Goal: Register for event/course

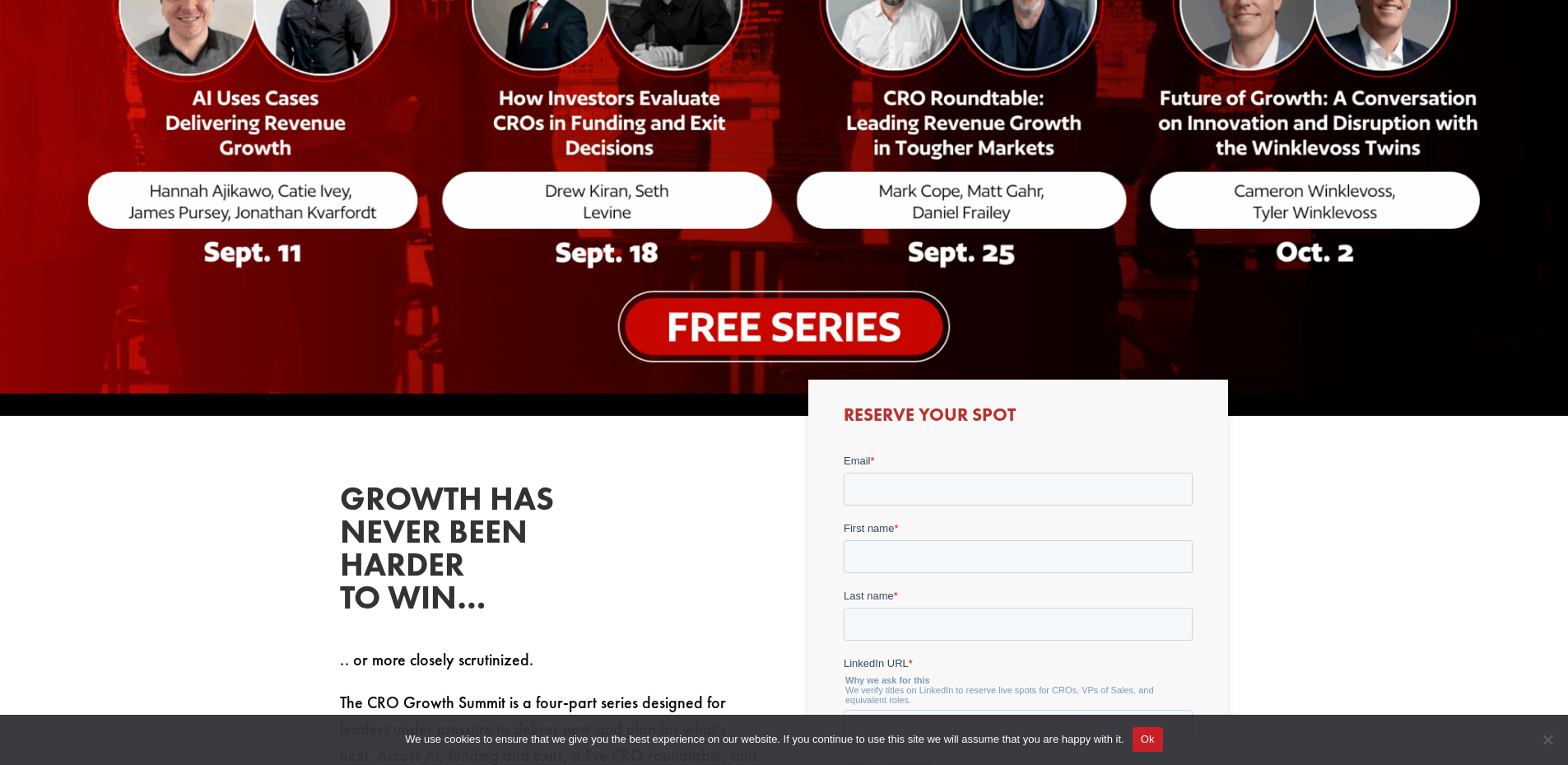
scroll to position [824, 0]
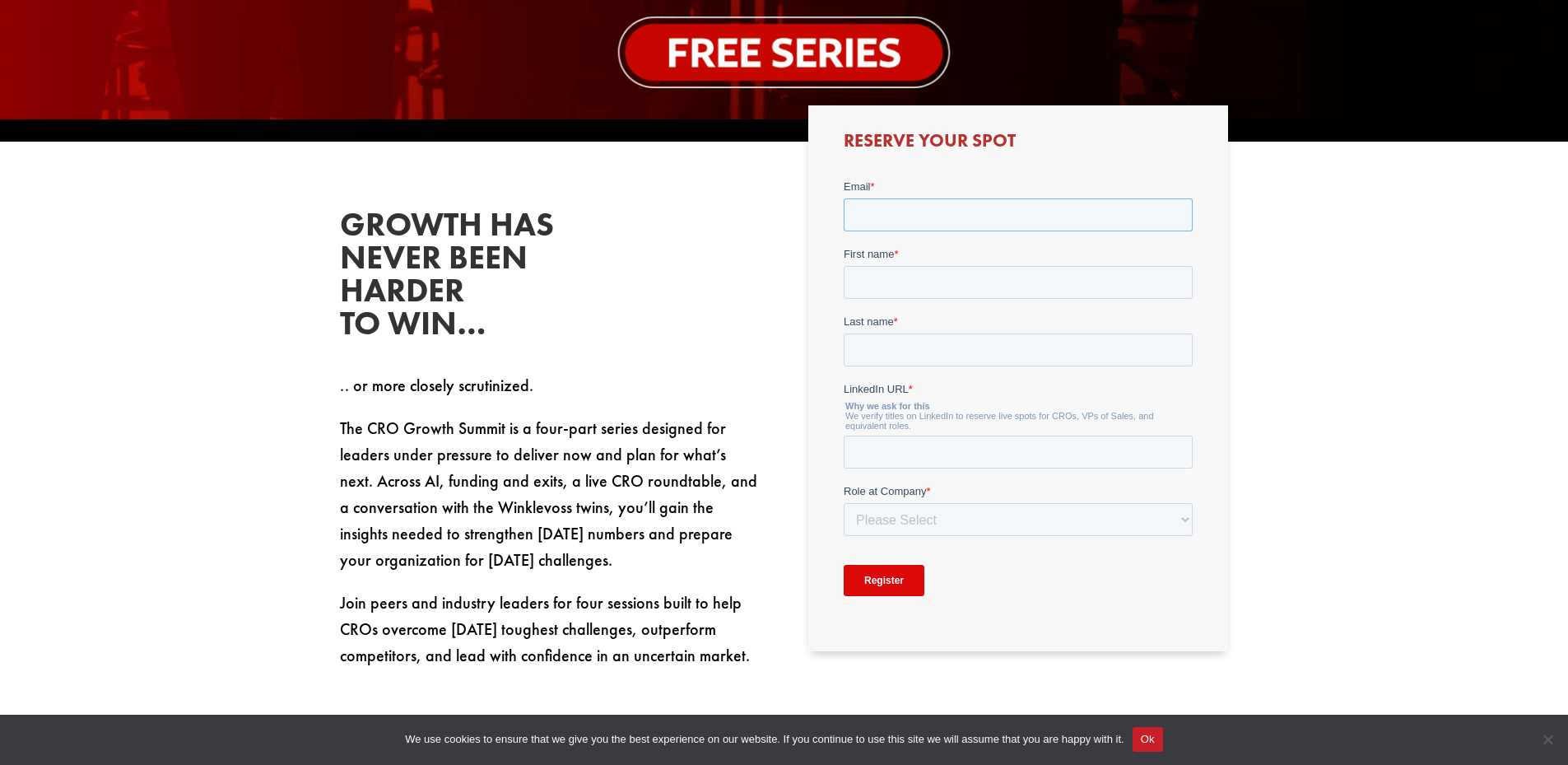
click at [941, 215] on input "Email *" at bounding box center [1019, 214] width 349 height 33
type input "[EMAIL_ADDRESS][DOMAIN_NAME]"
type input "[PERSON_NAME]"
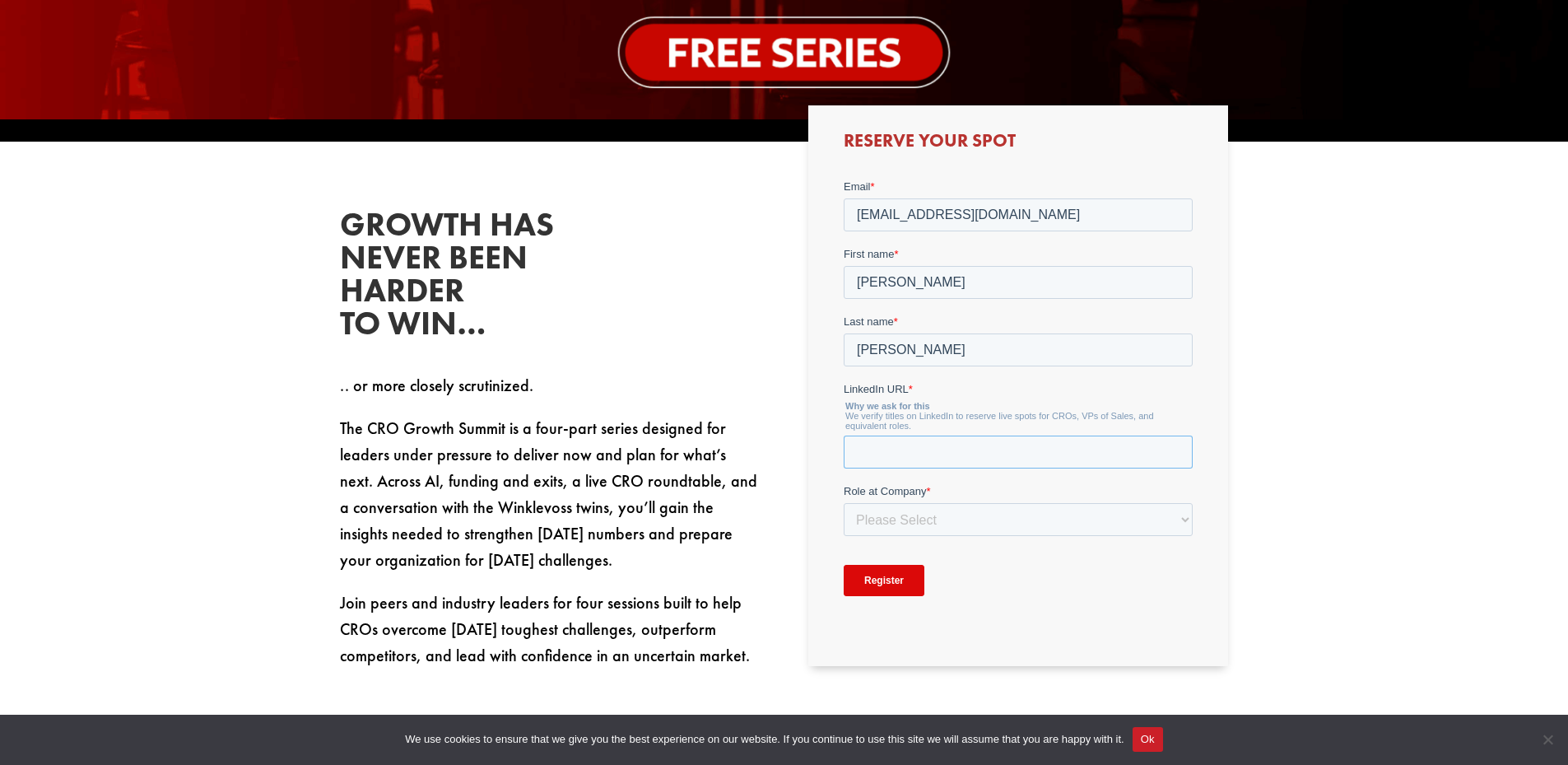
click at [965, 455] on input "LinkedIn URL *" at bounding box center [1019, 451] width 349 height 33
paste input "[URL][DOMAIN_NAME]"
type input "[URL][DOMAIN_NAME]"
click at [997, 526] on select "Please Select C-Level (CRO, CSO, etc) Senior Leadership (VP of Sales, VP of Ena…" at bounding box center [1019, 519] width 349 height 33
select select "C-Level (CRO, CSO, etc)"
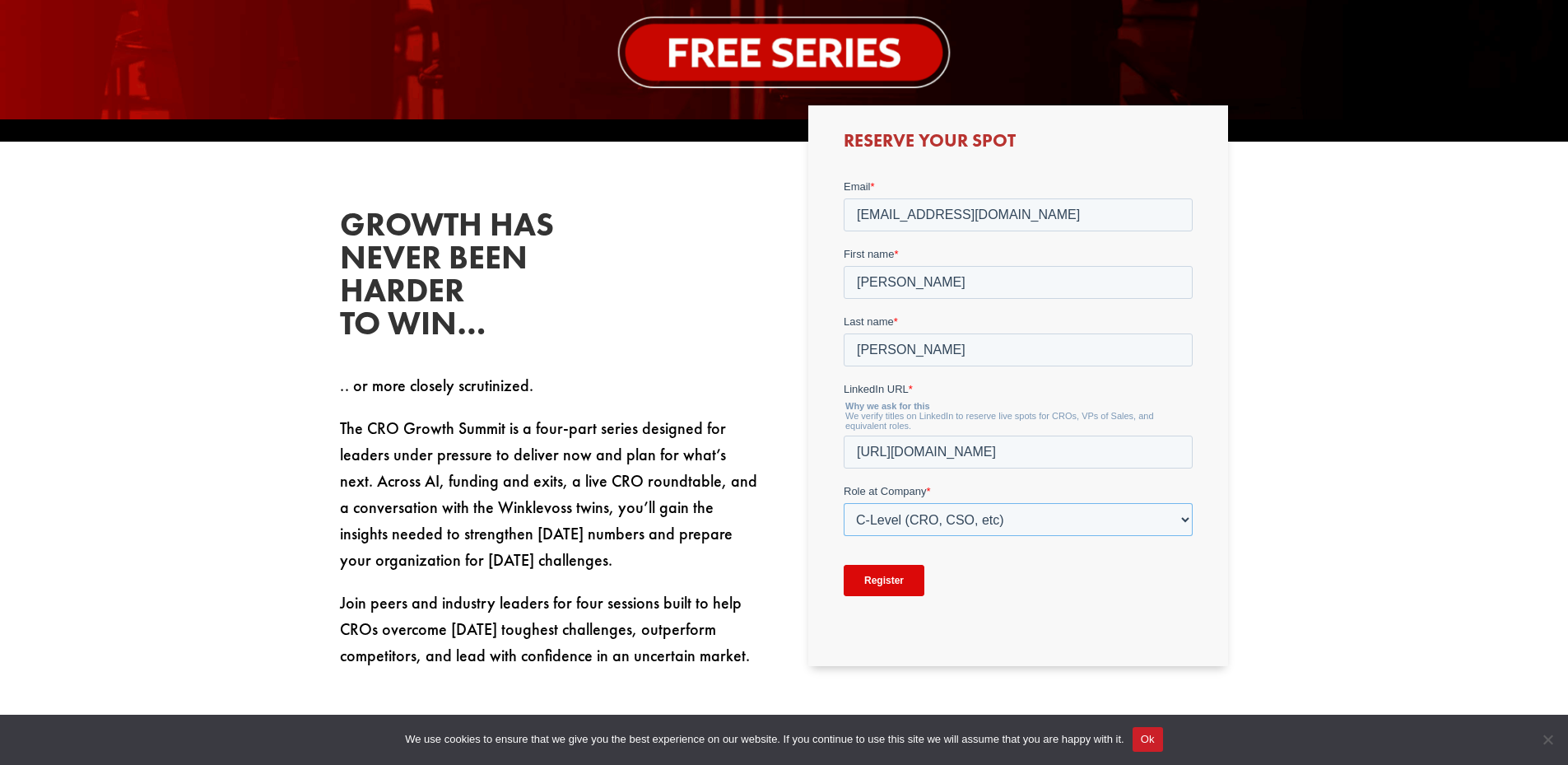
click at [844, 502] on select "Please Select C-Level (CRO, CSO, etc) Senior Leadership (VP of Sales, VP of Ena…" at bounding box center [1019, 519] width 349 height 33
click at [1004, 583] on select "Please Select Just Me 1-9 [PHONE_NUMBER] [PHONE_NUMBER]+" at bounding box center [1019, 587] width 349 height 33
select select "20-49"
click at [844, 570] on select "Please Select Just Me 1-9 [PHONE_NUMBER] [PHONE_NUMBER]+" at bounding box center [1019, 587] width 349 height 33
click html "Email * [EMAIL_ADDRESS][DOMAIN_NAME] First name * [PERSON_NAME] name * [PERSON_…"
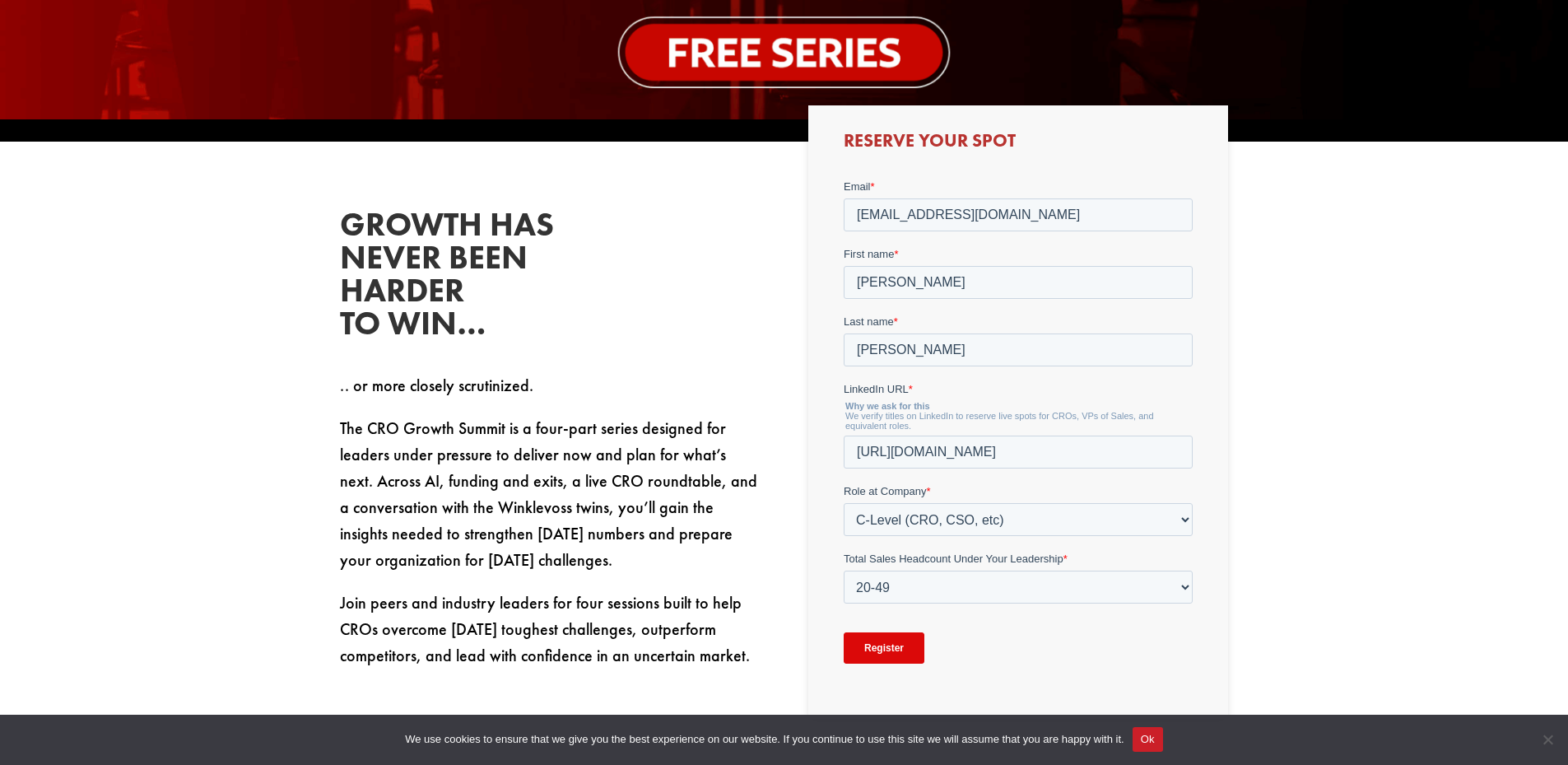
scroll to position [1098, 0]
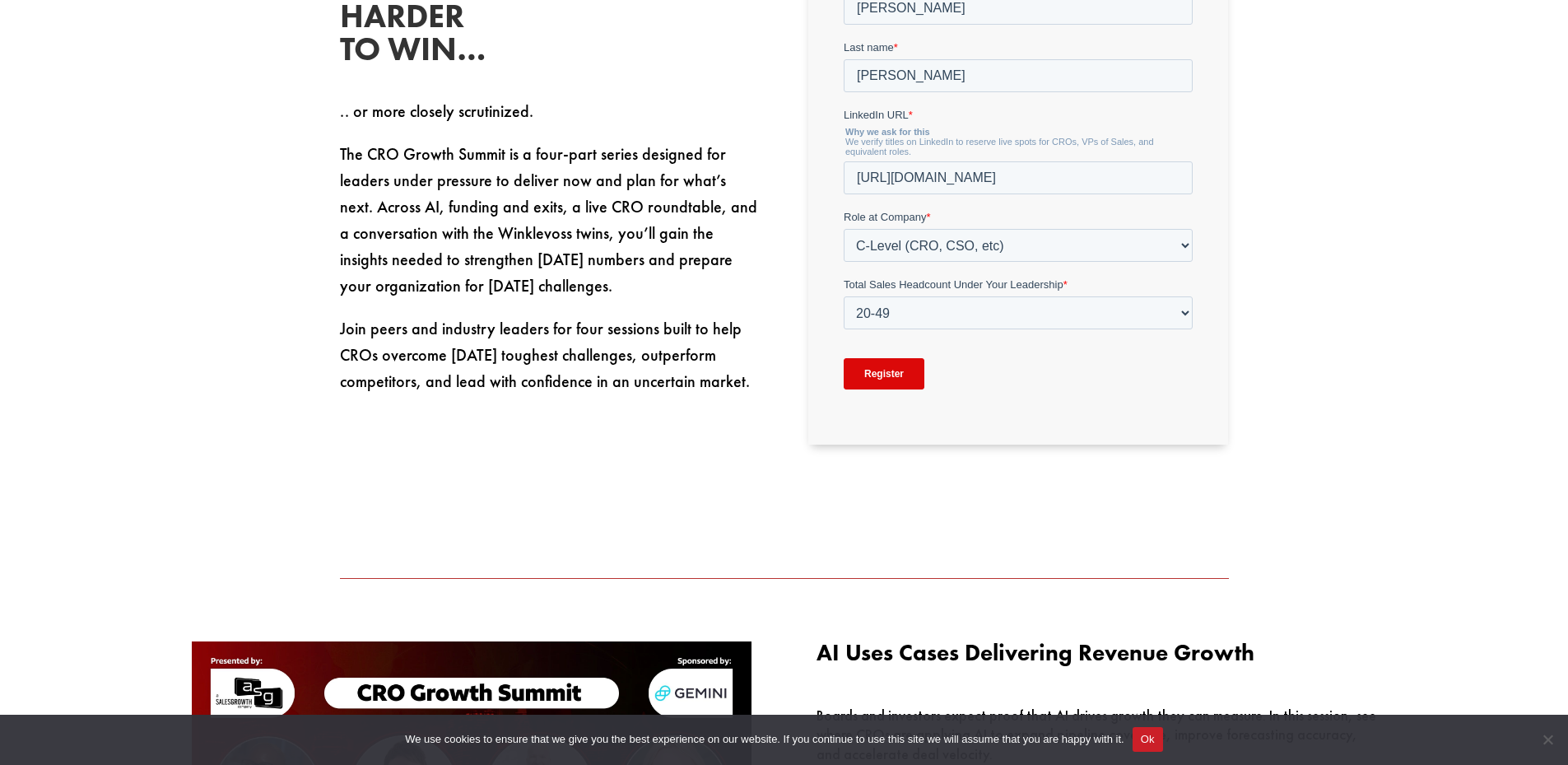
click at [885, 384] on input "Register" at bounding box center [884, 374] width 81 height 32
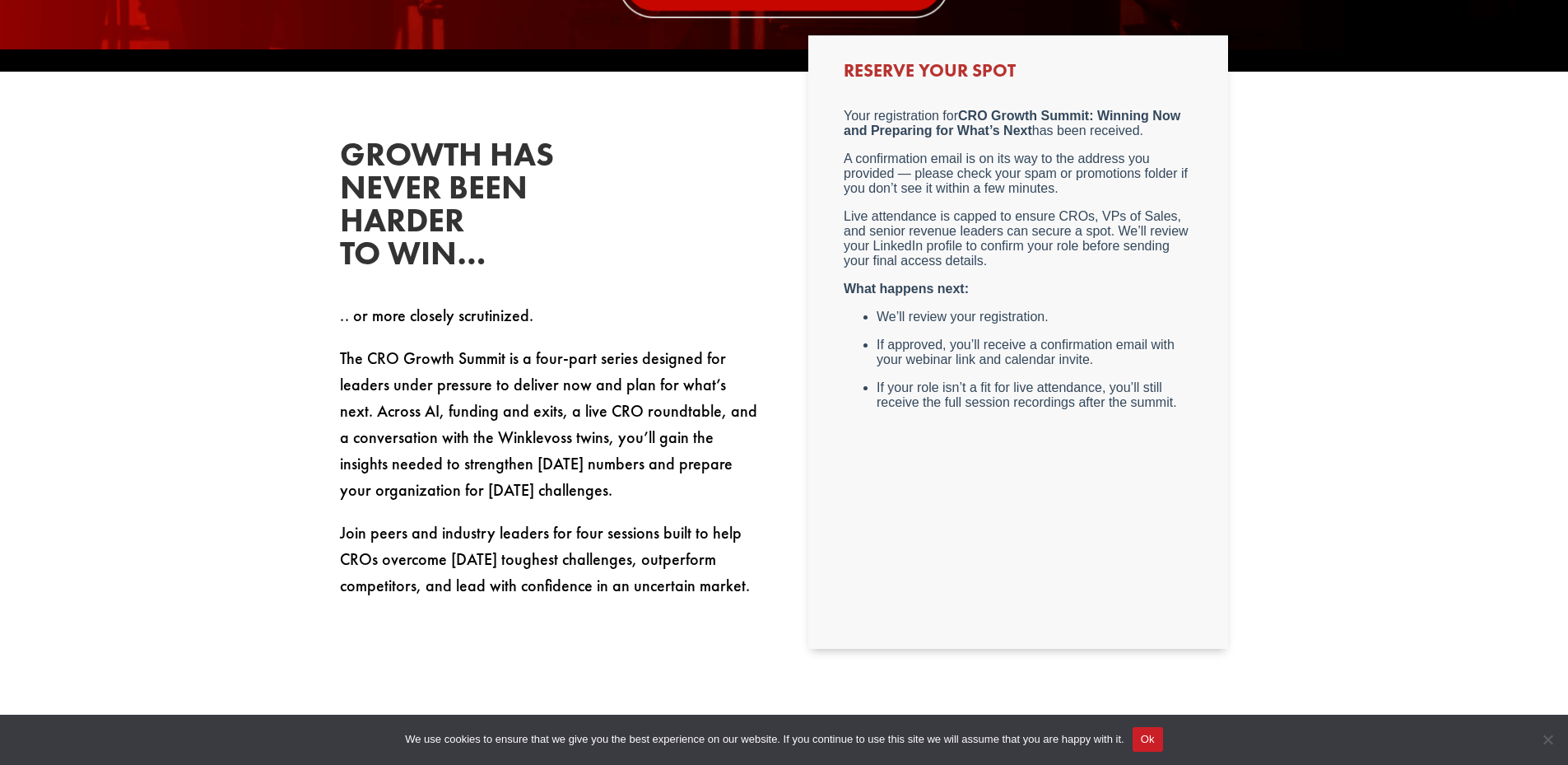
scroll to position [441, 0]
